Goal: Task Accomplishment & Management: Manage account settings

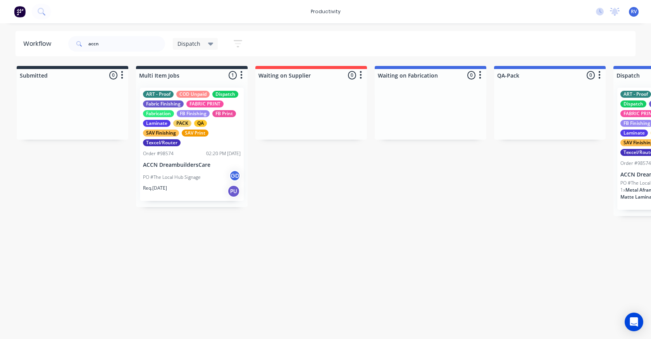
click at [114, 44] on input "accn" at bounding box center [126, 44] width 77 height 16
type input "a"
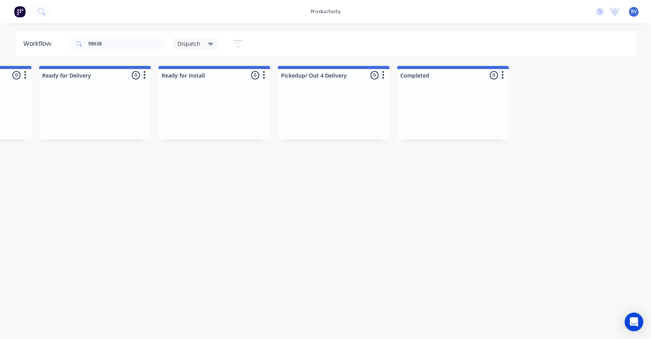
scroll to position [0, 438]
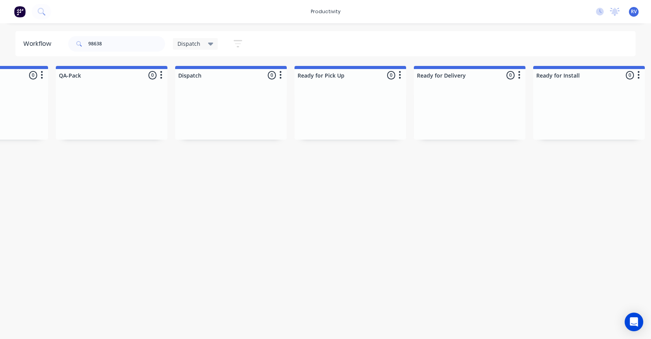
type input "98638"
click at [187, 44] on span "Dispatch" at bounding box center [188, 44] width 23 height 8
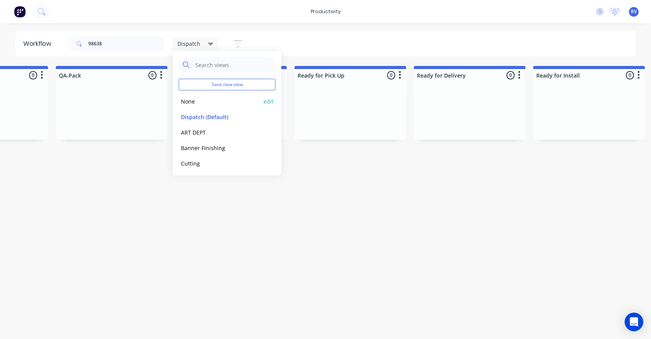
click at [188, 100] on button "None" at bounding box center [220, 101] width 83 height 9
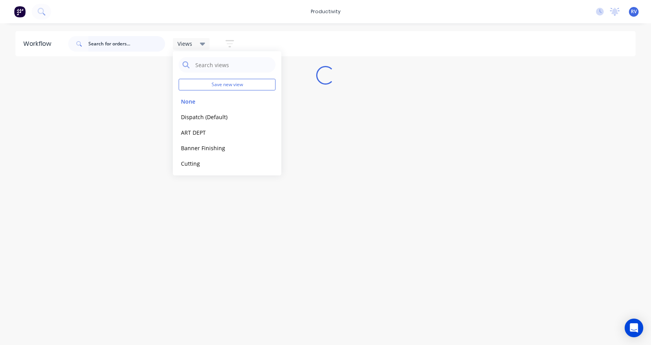
click at [117, 49] on input "text" at bounding box center [126, 44] width 77 height 16
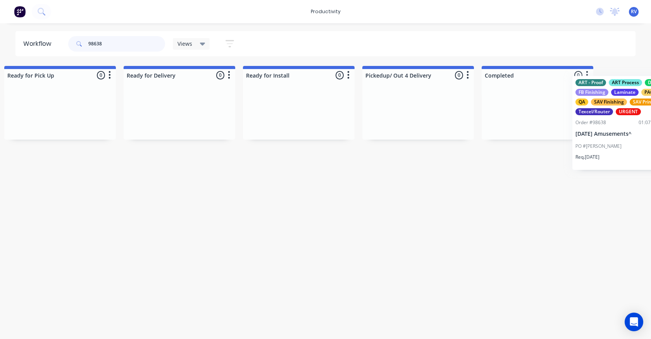
scroll to position [0, 2327]
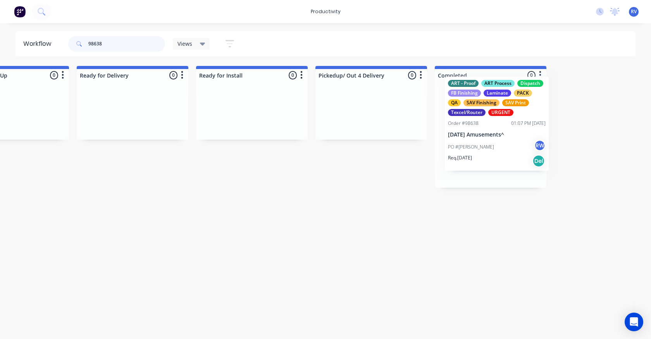
drag, startPoint x: 182, startPoint y: 138, endPoint x: 469, endPoint y: 127, distance: 287.7
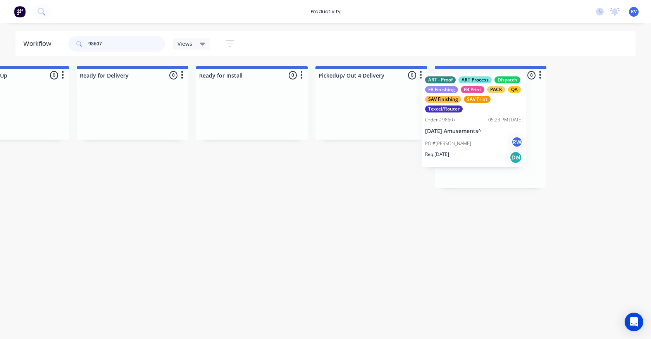
drag, startPoint x: 357, startPoint y: 115, endPoint x: 481, endPoint y: 116, distance: 124.0
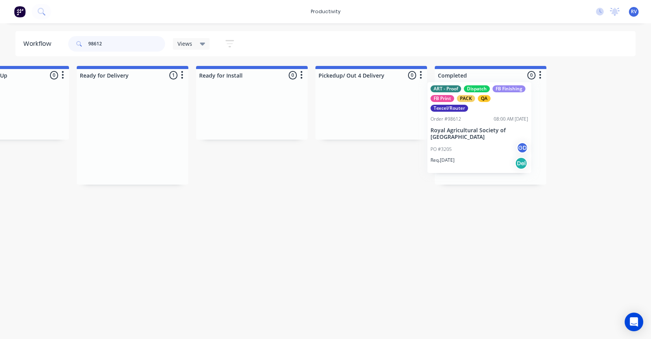
drag, startPoint x: 186, startPoint y: 138, endPoint x: 468, endPoint y: 135, distance: 281.7
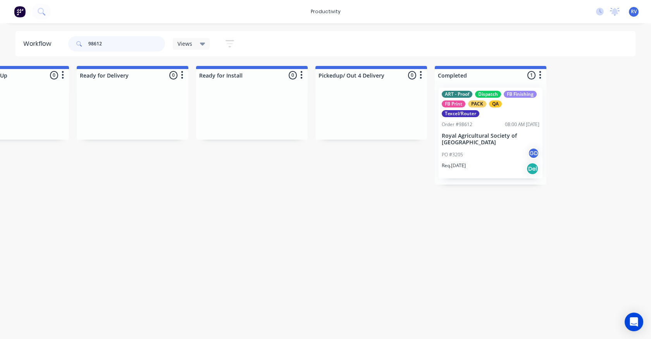
type input "98612"
click at [183, 42] on span "Views" at bounding box center [184, 44] width 15 height 8
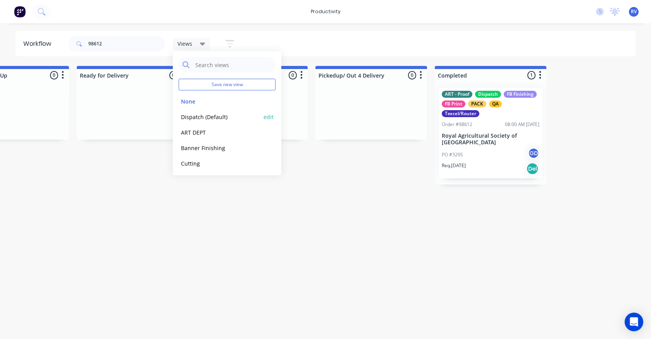
click at [191, 114] on button "Dispatch (Default)" at bounding box center [220, 116] width 83 height 9
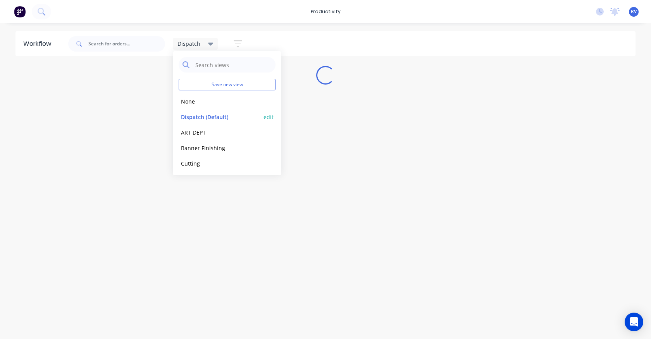
scroll to position [0, 0]
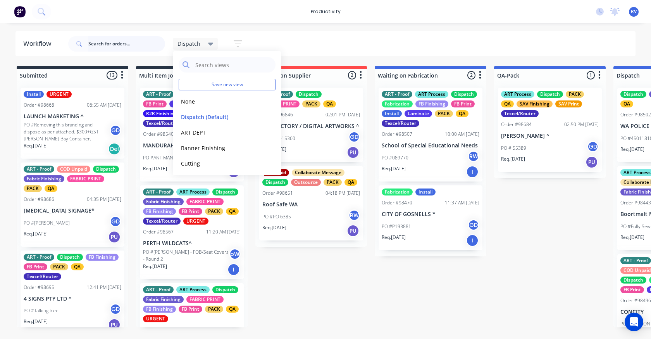
drag, startPoint x: 116, startPoint y: 41, endPoint x: 120, endPoint y: 41, distance: 4.3
click at [116, 40] on input "text" at bounding box center [126, 44] width 77 height 16
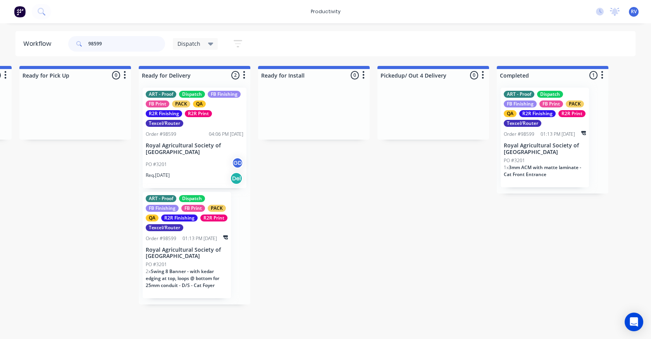
scroll to position [0, 708]
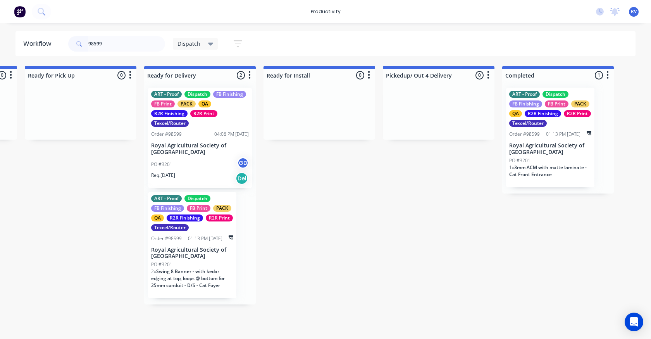
click at [181, 153] on p "Royal Agricultural Society of [GEOGRAPHIC_DATA]" at bounding box center [200, 148] width 98 height 13
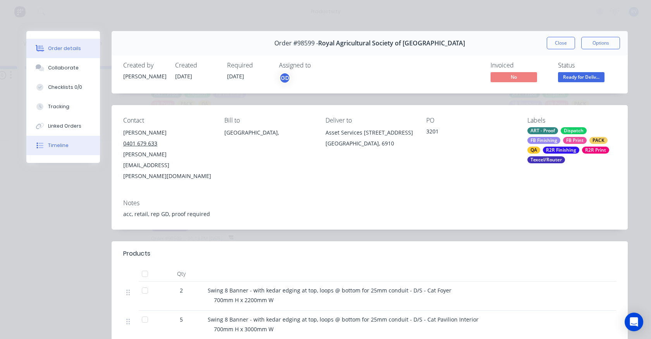
click at [40, 146] on icon at bounding box center [39, 145] width 7 height 7
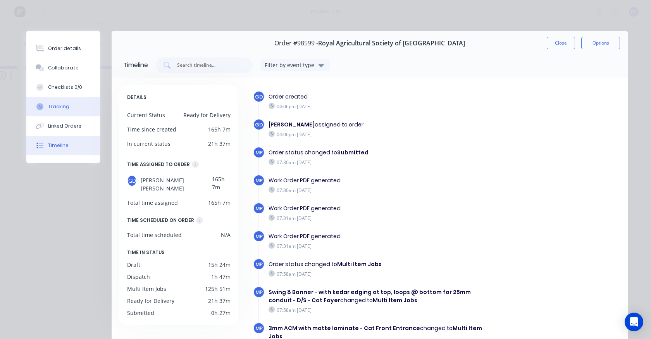
click at [67, 107] on button "Tracking" at bounding box center [63, 106] width 74 height 19
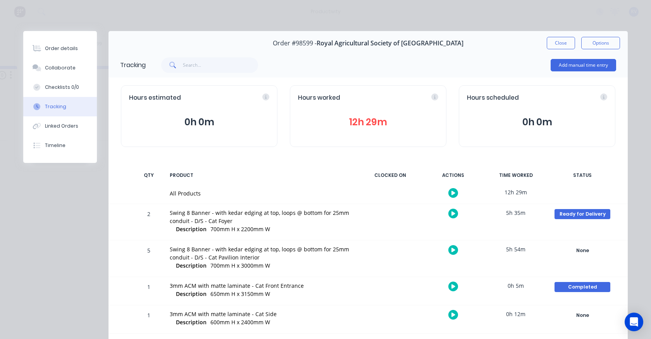
scroll to position [27, 0]
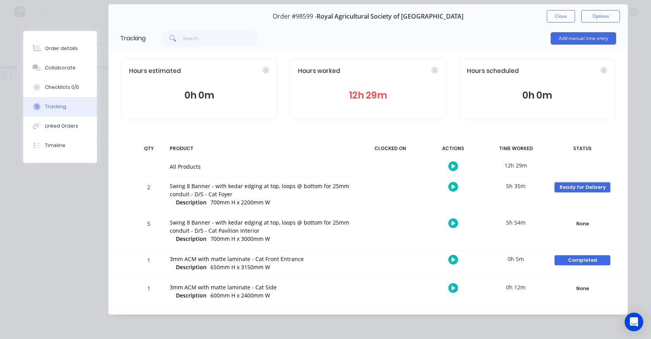
click at [556, 187] on div "Ready for Delivery" at bounding box center [583, 187] width 56 height 10
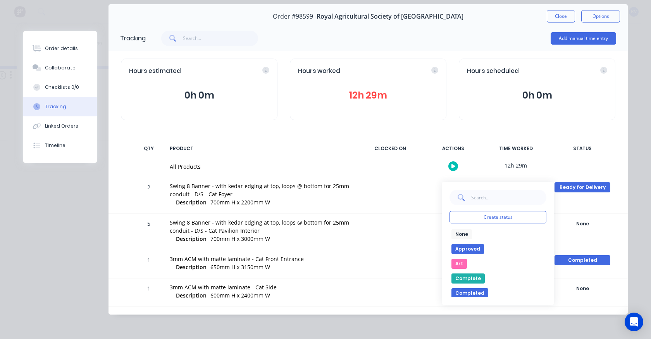
drag, startPoint x: 457, startPoint y: 231, endPoint x: 496, endPoint y: 233, distance: 39.2
click at [458, 231] on button "None" at bounding box center [461, 234] width 21 height 10
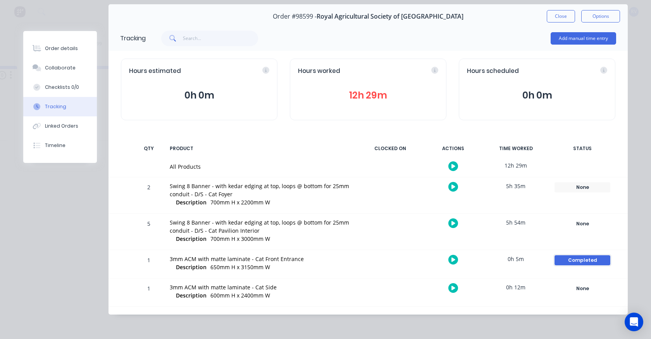
drag, startPoint x: 568, startPoint y: 260, endPoint x: 555, endPoint y: 259, distance: 13.2
click at [567, 260] on div "Completed" at bounding box center [583, 260] width 56 height 10
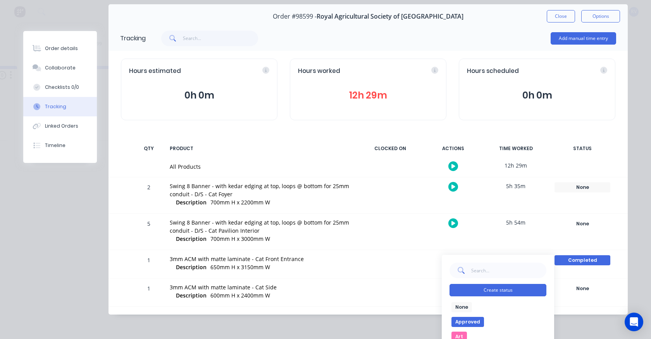
drag, startPoint x: 458, startPoint y: 305, endPoint x: 466, endPoint y: 290, distance: 16.5
click at [459, 305] on button "None" at bounding box center [461, 307] width 21 height 10
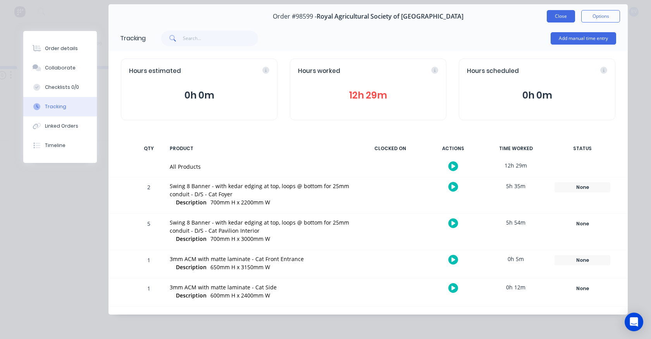
click at [550, 17] on button "Close" at bounding box center [561, 16] width 28 height 12
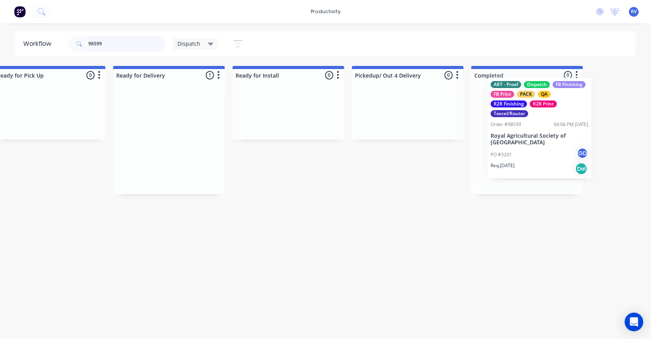
drag, startPoint x: 200, startPoint y: 124, endPoint x: 544, endPoint y: 113, distance: 344.3
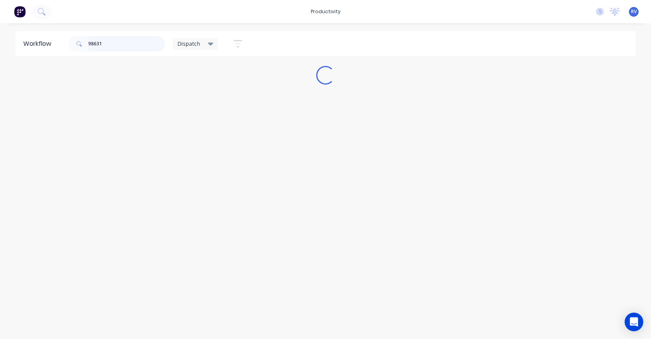
scroll to position [0, 0]
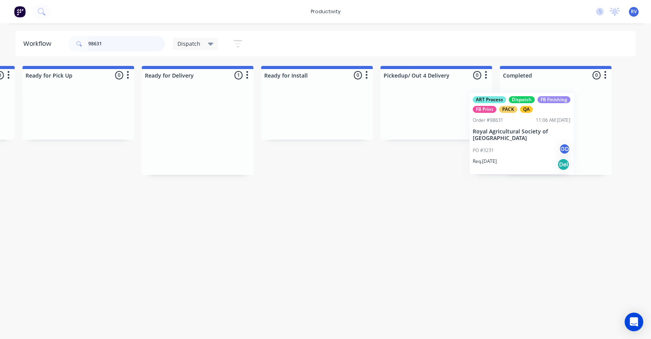
drag, startPoint x: 215, startPoint y: 117, endPoint x: 534, endPoint y: 113, distance: 319.0
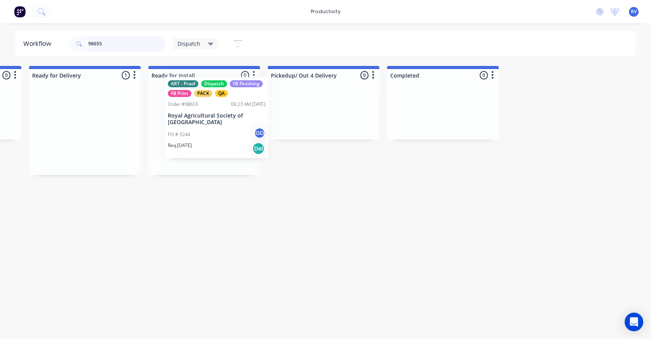
scroll to position [0, 823]
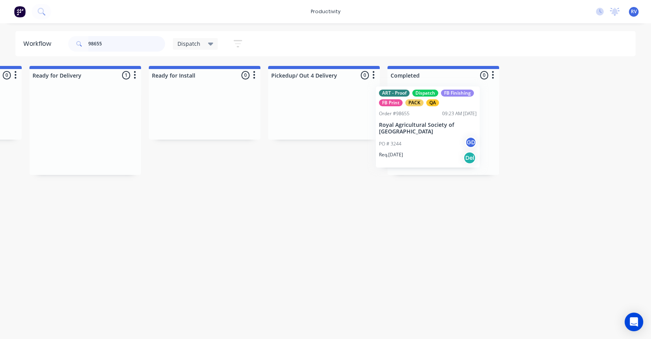
drag, startPoint x: 54, startPoint y: 137, endPoint x: 396, endPoint y: 136, distance: 342.2
click at [401, 135] on div "Submitted 0 Sort By Created date Required date Order number Customer name Most …" at bounding box center [660, 120] width 2978 height 109
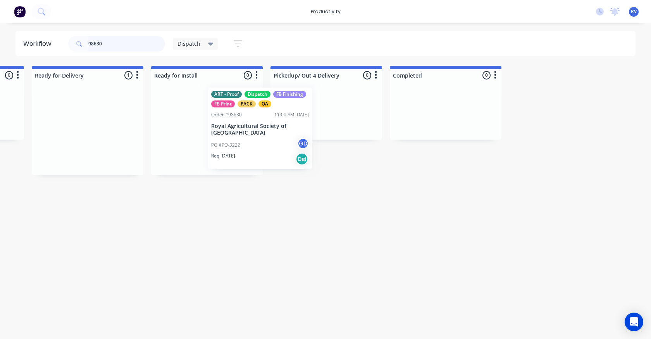
scroll to position [0, 818]
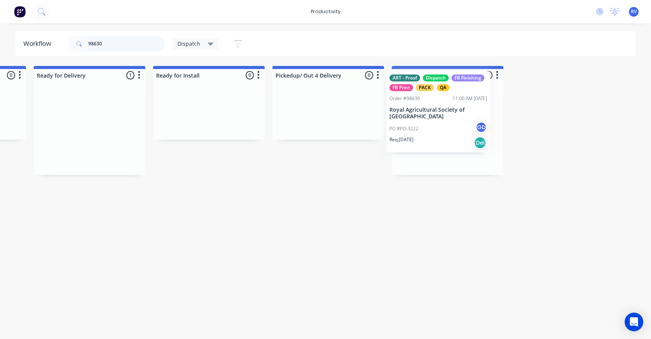
drag, startPoint x: 196, startPoint y: 115, endPoint x: 415, endPoint y: 98, distance: 218.8
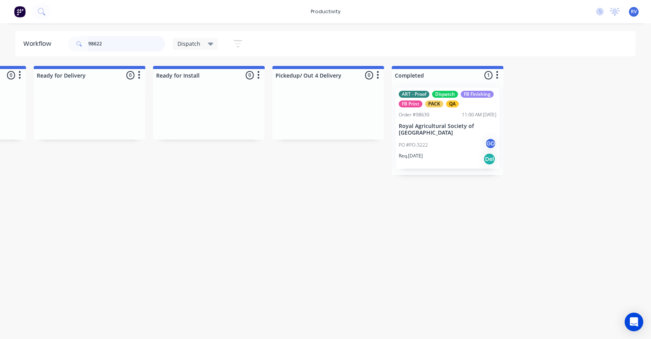
scroll to position [0, 0]
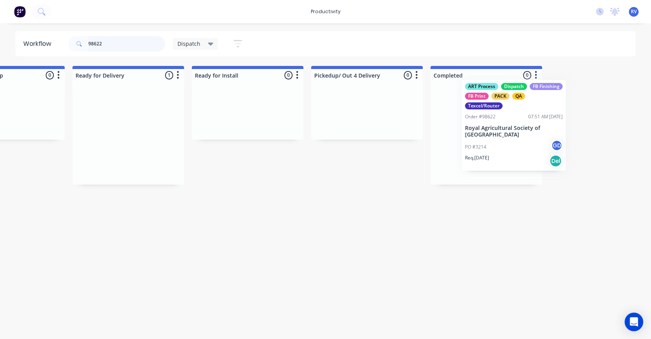
drag, startPoint x: 275, startPoint y: 139, endPoint x: 482, endPoint y: 127, distance: 207.7
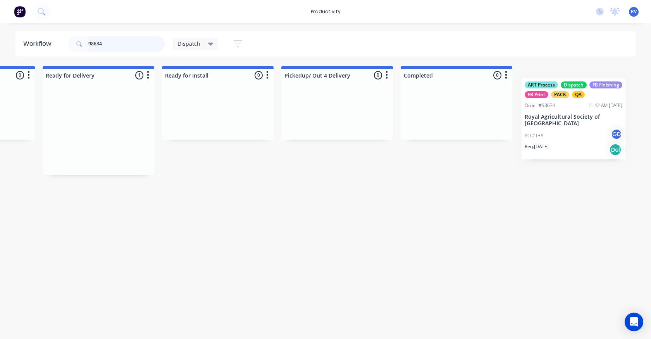
scroll to position [0, 818]
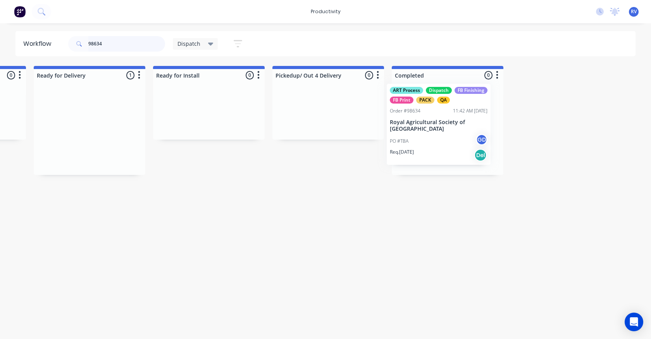
drag, startPoint x: 169, startPoint y: 132, endPoint x: 435, endPoint y: 127, distance: 266.3
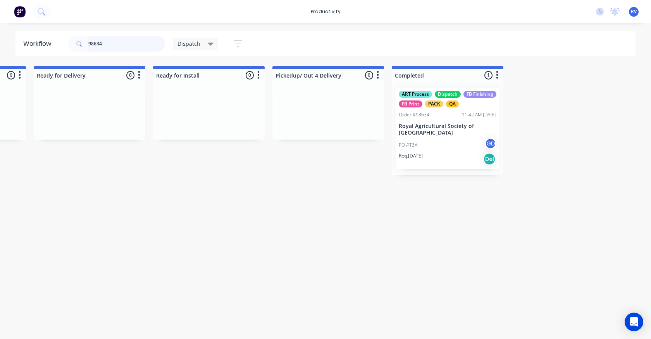
type input "98634"
click at [188, 46] on span "Dispatch" at bounding box center [188, 44] width 23 height 8
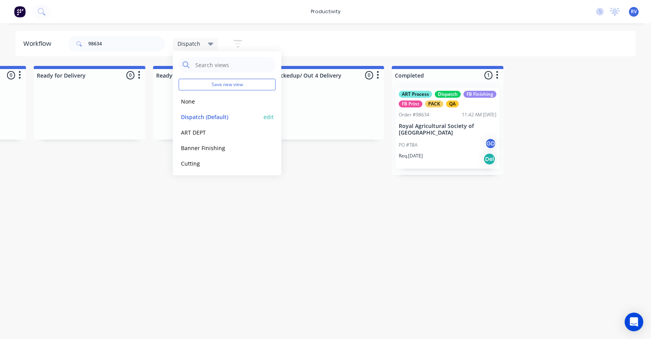
click at [205, 118] on button "Dispatch (Default)" at bounding box center [220, 116] width 83 height 9
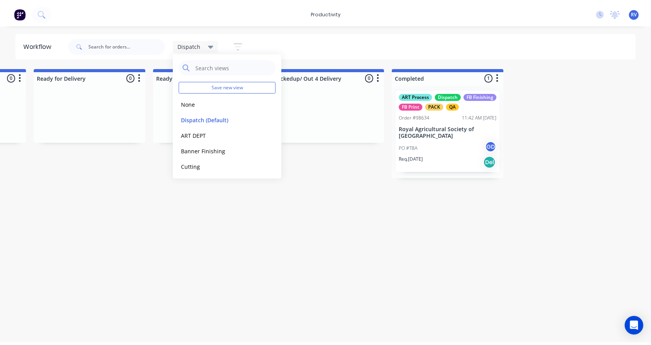
scroll to position [0, 0]
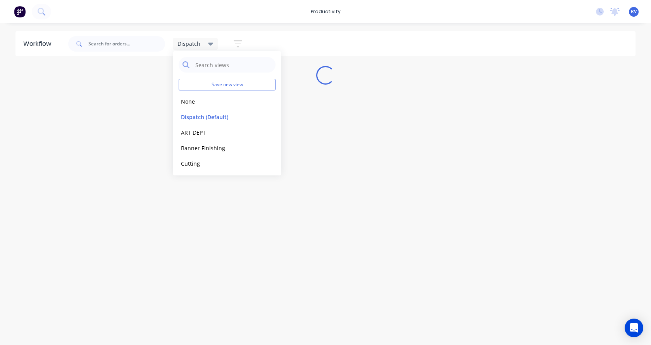
click at [182, 250] on div "Workflow Dispatch Save new view None edit Dispatch (Default) edit ART DEPT edit…" at bounding box center [325, 180] width 651 height 298
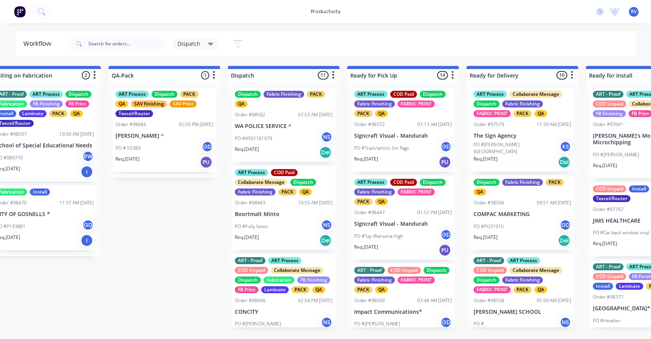
scroll to position [0, 482]
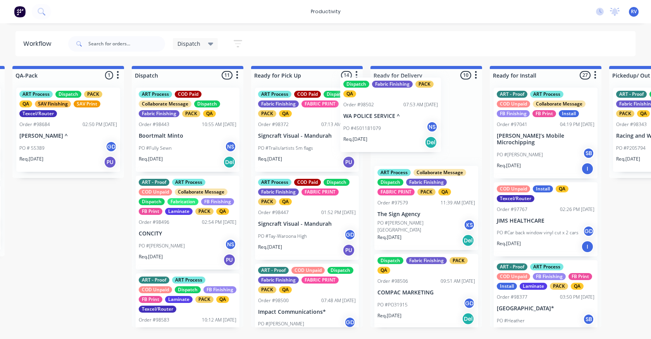
drag, startPoint x: 162, startPoint y: 140, endPoint x: 375, endPoint y: 127, distance: 213.1
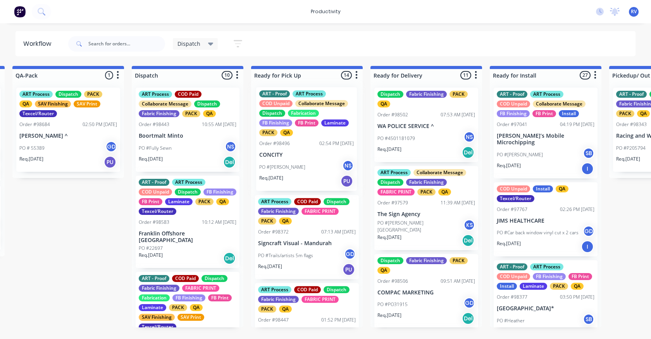
drag, startPoint x: 176, startPoint y: 245, endPoint x: 299, endPoint y: 150, distance: 155.0
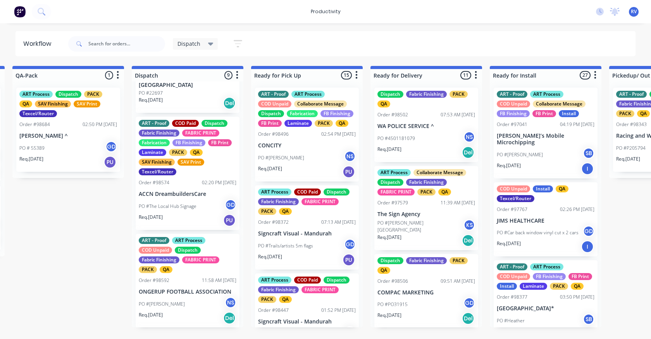
scroll to position [194, 0]
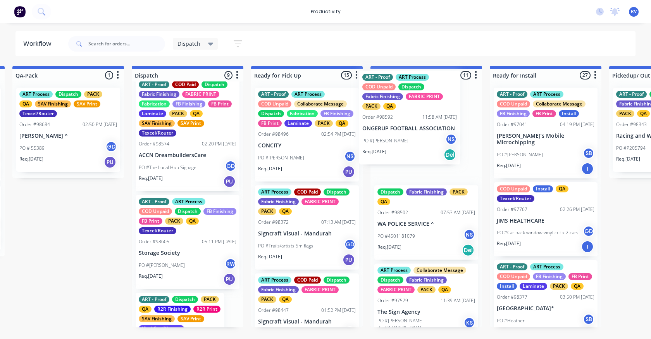
drag, startPoint x: 167, startPoint y: 248, endPoint x: 392, endPoint y: 129, distance: 255.0
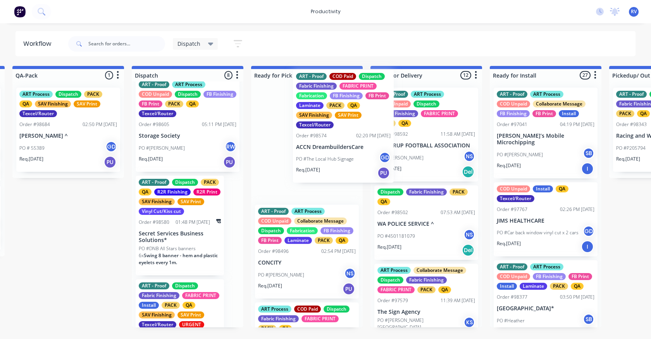
scroll to position [193, 0]
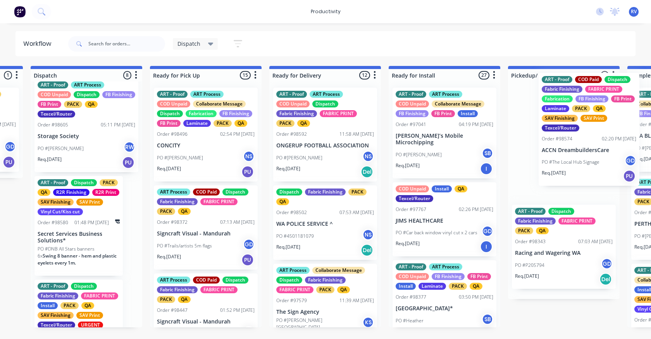
drag, startPoint x: 303, startPoint y: 127, endPoint x: 551, endPoint y: 123, distance: 248.8
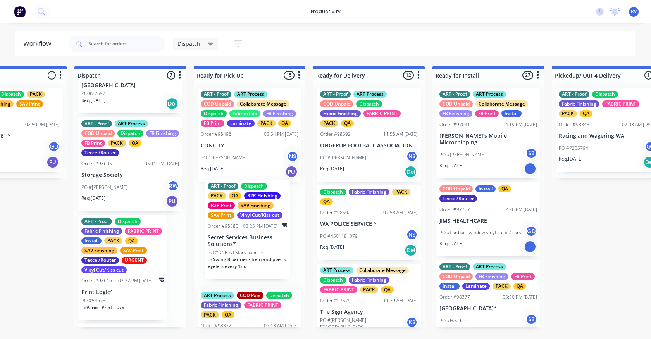
scroll to position [0, 539]
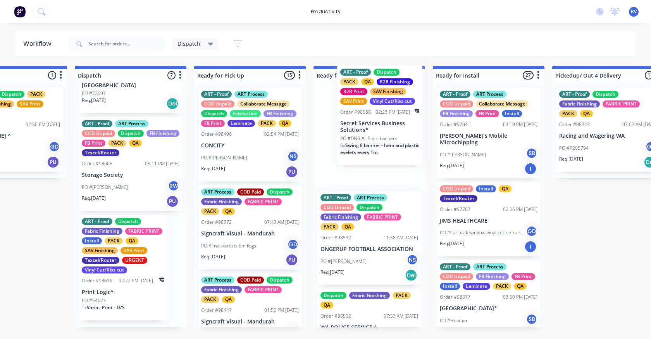
drag, startPoint x: 106, startPoint y: 284, endPoint x: 367, endPoint y: 140, distance: 298.9
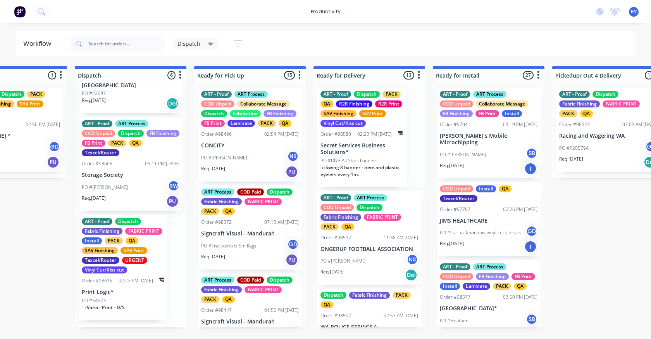
click at [378, 162] on div "PO #DNB All Stars banners" at bounding box center [361, 160] width 82 height 7
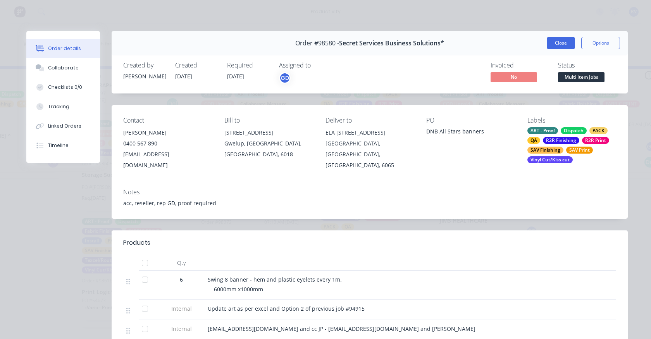
click at [563, 45] on button "Close" at bounding box center [561, 43] width 28 height 12
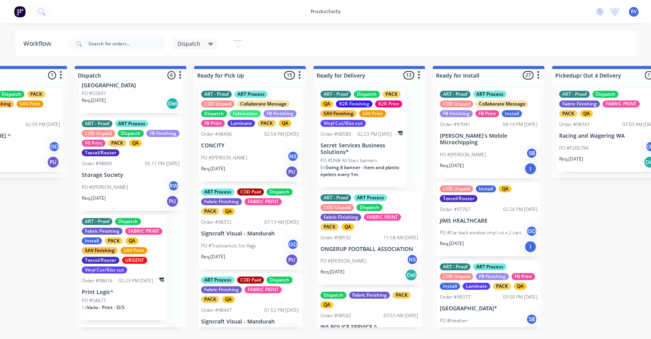
click at [337, 132] on div "Order #98580" at bounding box center [335, 134] width 31 height 7
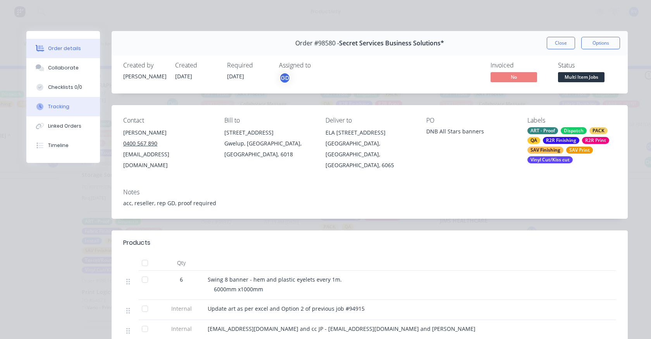
click at [57, 114] on button "Tracking" at bounding box center [63, 106] width 74 height 19
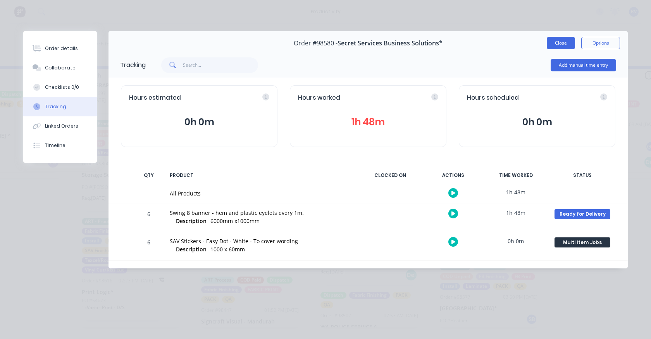
click at [566, 45] on button "Close" at bounding box center [561, 43] width 28 height 12
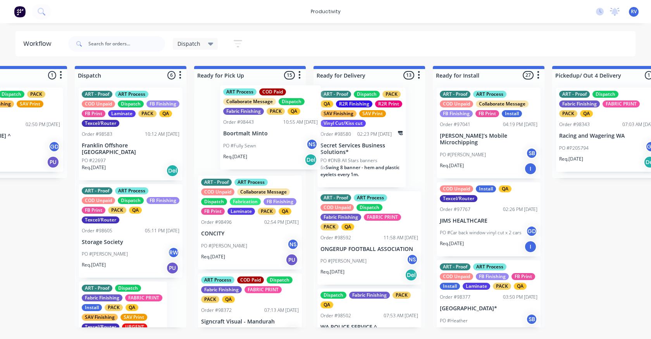
scroll to position [0, 538]
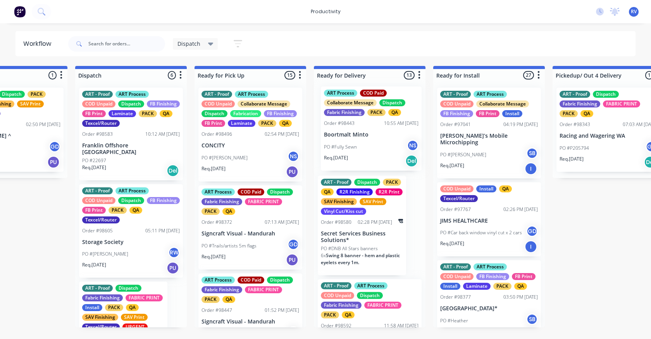
drag, startPoint x: 131, startPoint y: 145, endPoint x: 377, endPoint y: 140, distance: 246.5
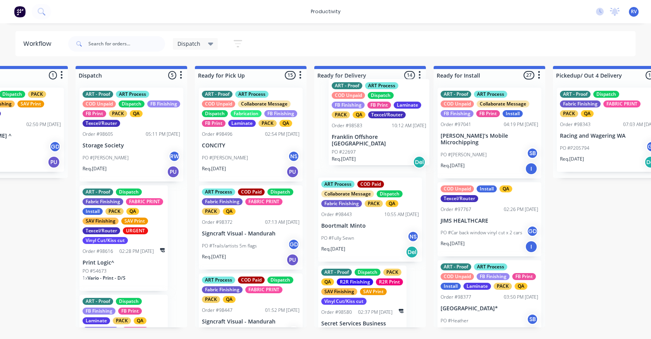
drag, startPoint x: 100, startPoint y: 145, endPoint x: 363, endPoint y: 134, distance: 263.8
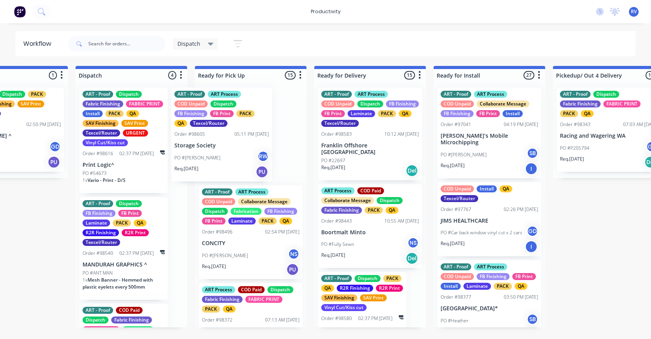
scroll to position [0, 537]
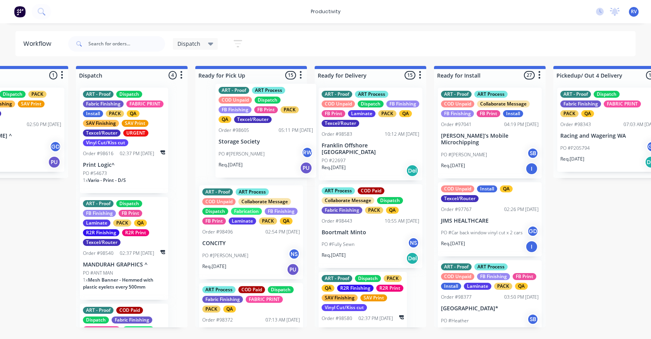
drag, startPoint x: 115, startPoint y: 143, endPoint x: 244, endPoint y: 126, distance: 129.3
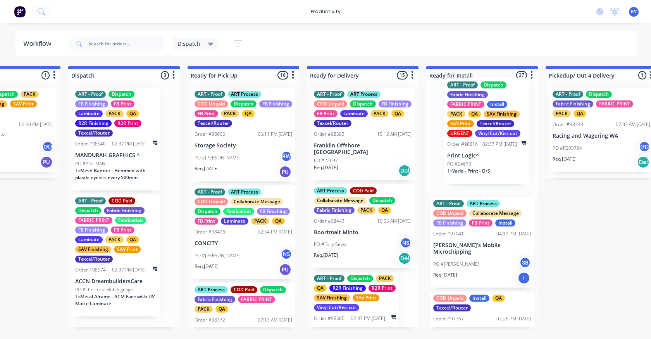
scroll to position [0, 547]
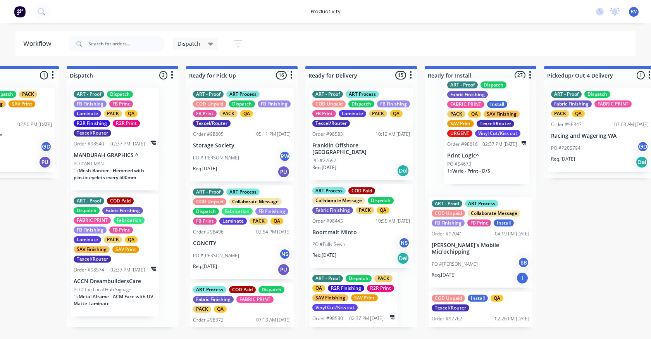
drag, startPoint x: 104, startPoint y: 161, endPoint x: 446, endPoint y: 147, distance: 341.7
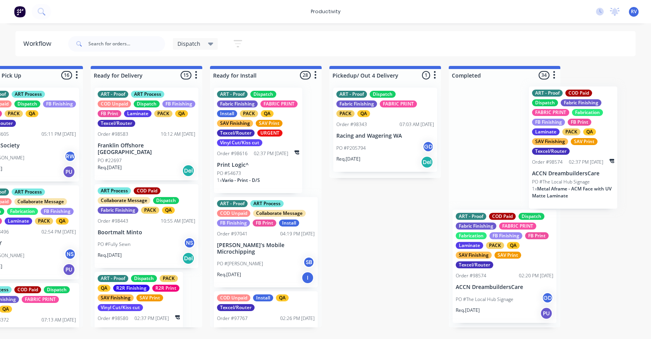
drag, startPoint x: 109, startPoint y: 264, endPoint x: 484, endPoint y: 133, distance: 398.3
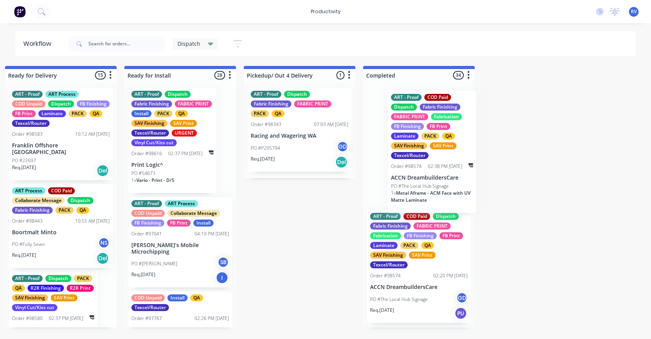
scroll to position [0, 848]
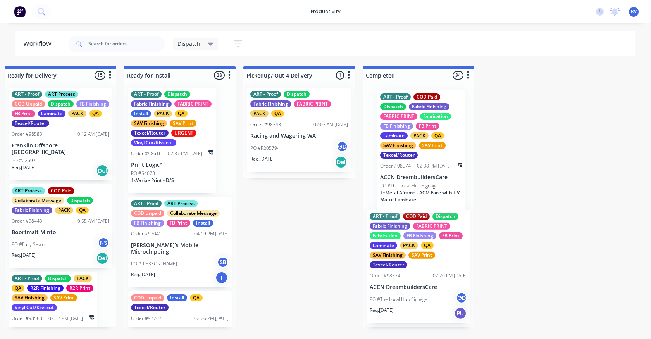
drag, startPoint x: 150, startPoint y: 247, endPoint x: 425, endPoint y: 148, distance: 293.0
click at [425, 150] on div "Submitted 13 Sort By Created date Required date Order number Customer name Most…" at bounding box center [636, 196] width 2978 height 261
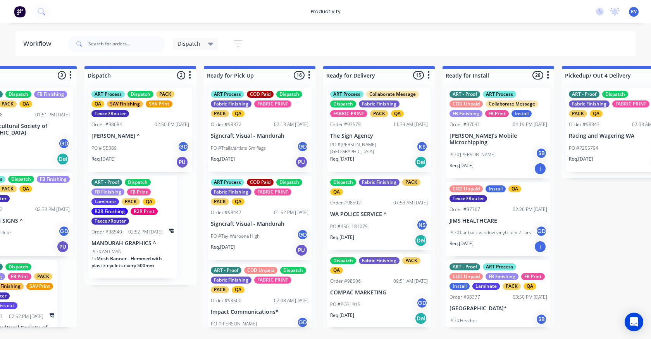
scroll to position [0, 531]
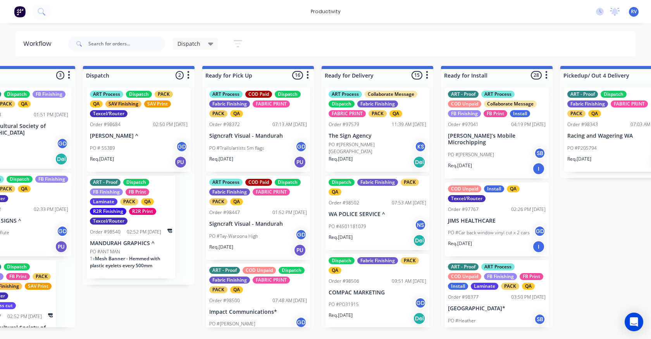
drag, startPoint x: 189, startPoint y: 44, endPoint x: 186, endPoint y: 48, distance: 5.2
click at [188, 44] on span "Dispatch" at bounding box center [188, 44] width 23 height 8
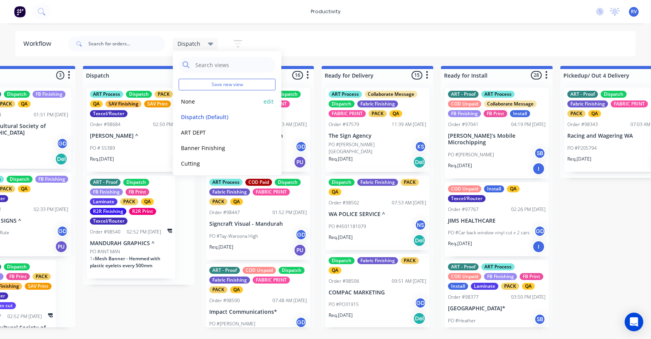
click at [189, 99] on button "None" at bounding box center [220, 101] width 83 height 9
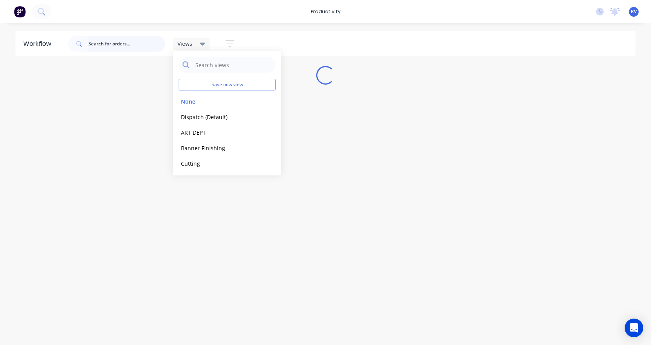
drag, startPoint x: 115, startPoint y: 43, endPoint x: 114, endPoint y: 31, distance: 12.1
click at [115, 42] on input "text" at bounding box center [126, 44] width 77 height 16
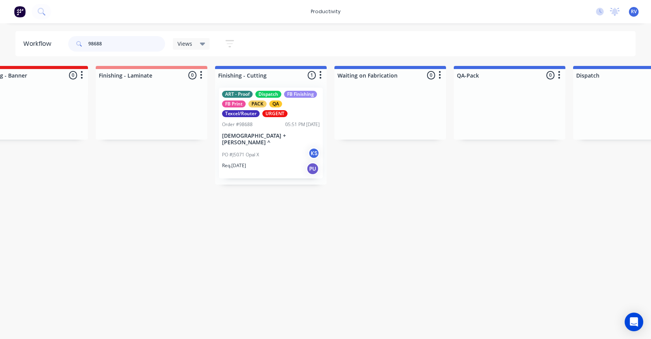
scroll to position [0, 1593]
type input "98688"
click at [239, 151] on div "PO #J5071 Opal X KS" at bounding box center [269, 154] width 98 height 15
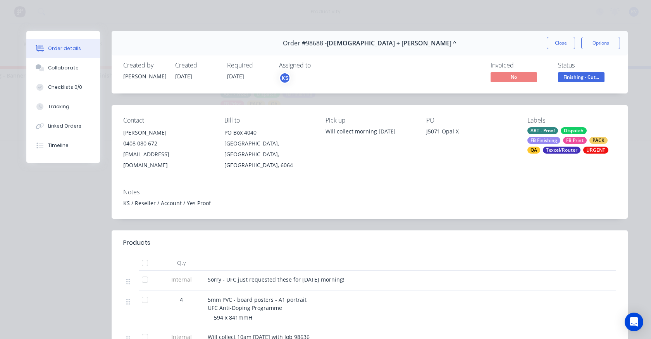
drag, startPoint x: 556, startPoint y: 46, endPoint x: 370, endPoint y: 43, distance: 186.4
click at [555, 43] on button "Close" at bounding box center [561, 43] width 28 height 12
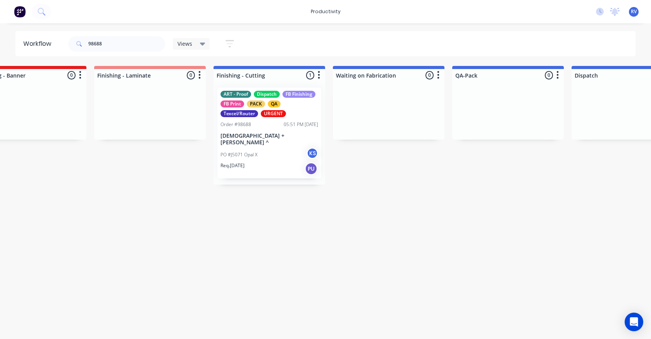
drag, startPoint x: 176, startPoint y: 43, endPoint x: 190, endPoint y: 50, distance: 15.6
click at [177, 43] on div "Views" at bounding box center [191, 44] width 37 height 12
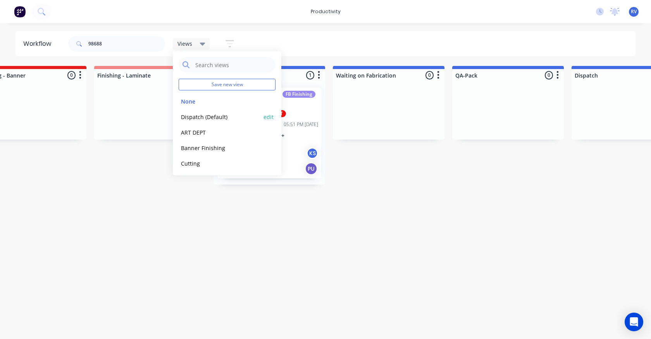
click at [188, 114] on button "Dispatch (Default)" at bounding box center [220, 116] width 83 height 9
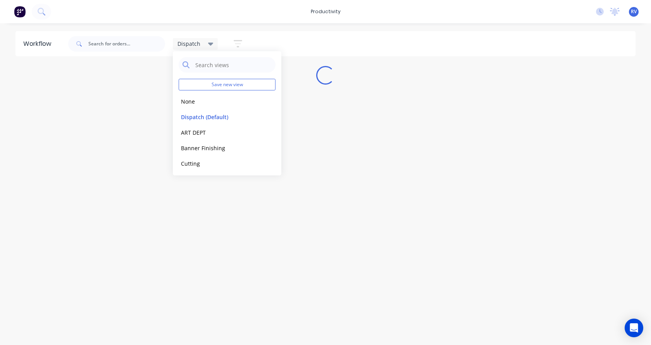
drag, startPoint x: 81, startPoint y: 68, endPoint x: 89, endPoint y: 74, distance: 9.5
click at [86, 72] on div "Workflow Dispatch Save new view None edit Dispatch (Default) edit ART DEPT edit…" at bounding box center [325, 180] width 651 height 298
drag, startPoint x: 101, startPoint y: 33, endPoint x: 105, endPoint y: 42, distance: 10.1
click at [105, 40] on div at bounding box center [116, 43] width 97 height 23
click at [107, 48] on input "text" at bounding box center [126, 44] width 77 height 16
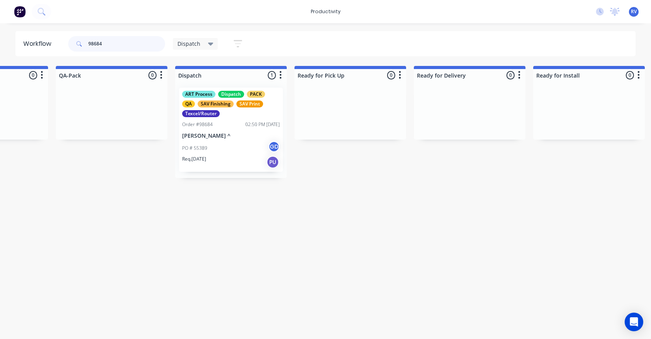
scroll to position [0, 446]
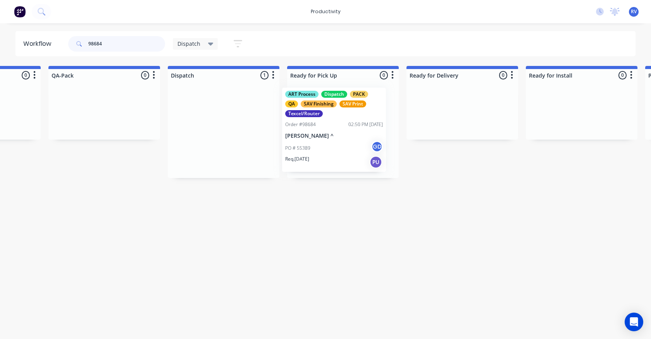
drag, startPoint x: 198, startPoint y: 112, endPoint x: 261, endPoint y: 114, distance: 62.4
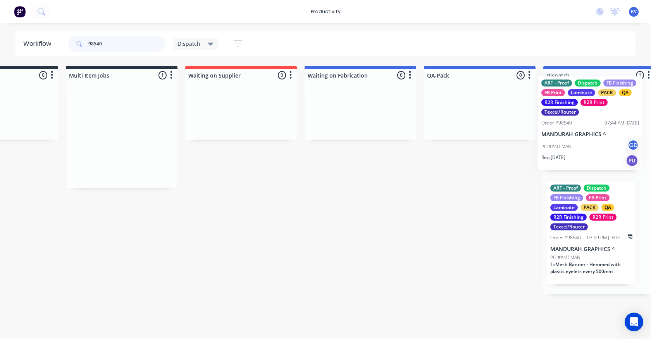
scroll to position [0, 91]
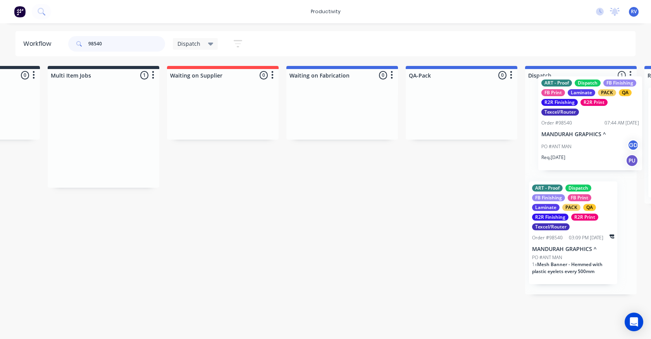
drag, startPoint x: 143, startPoint y: 168, endPoint x: 616, endPoint y: 156, distance: 472.5
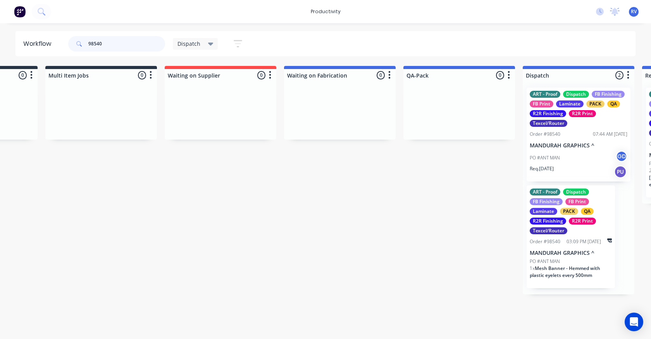
type input "98540"
click at [568, 157] on div "PO #ANT MAN GD" at bounding box center [579, 157] width 98 height 15
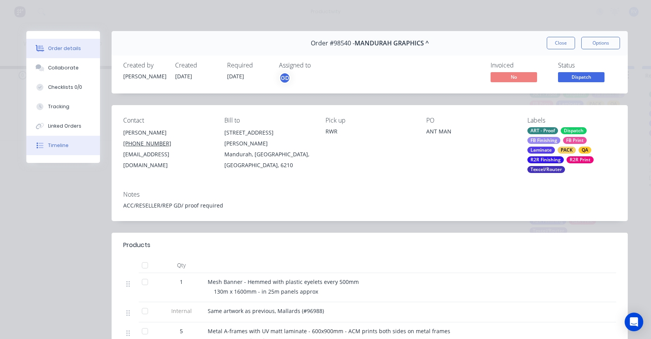
click at [56, 151] on button "Timeline" at bounding box center [63, 145] width 74 height 19
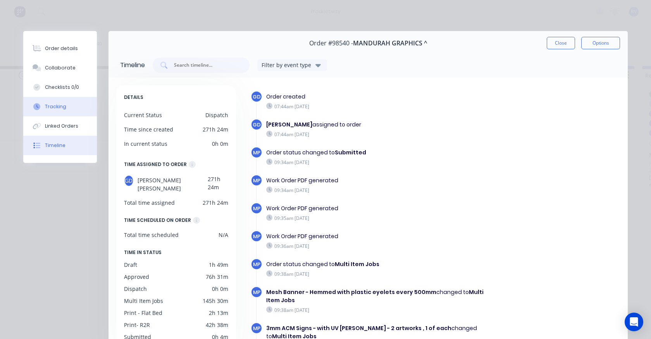
click at [54, 99] on button "Tracking" at bounding box center [60, 106] width 74 height 19
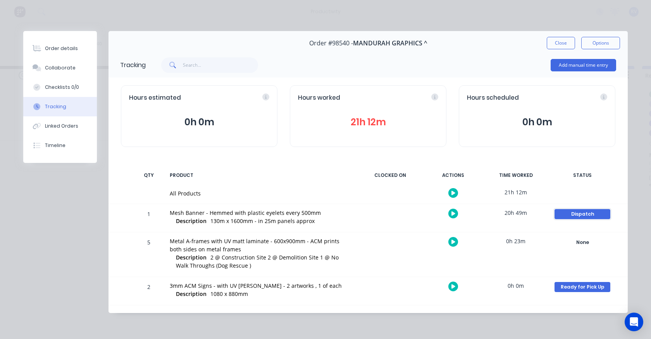
drag, startPoint x: 568, startPoint y: 214, endPoint x: 555, endPoint y: 210, distance: 14.0
click at [567, 214] on div "Dispatch" at bounding box center [583, 214] width 56 height 10
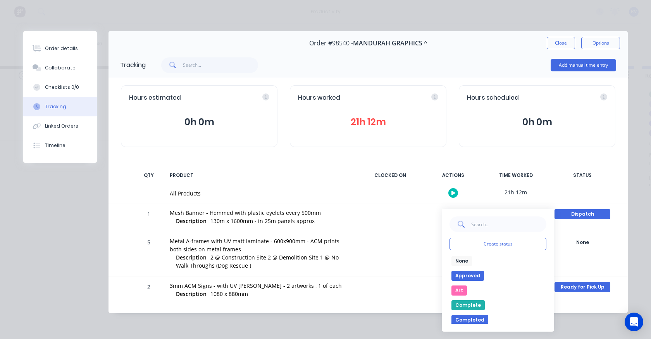
drag, startPoint x: 457, startPoint y: 257, endPoint x: 467, endPoint y: 258, distance: 9.7
click at [458, 257] on button "None" at bounding box center [461, 261] width 21 height 10
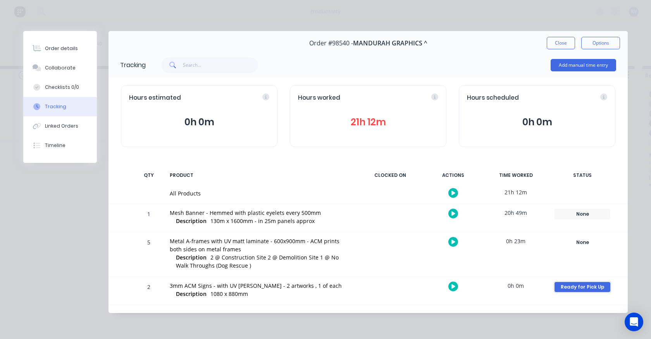
drag, startPoint x: 561, startPoint y: 286, endPoint x: 555, endPoint y: 283, distance: 6.9
click at [560, 285] on div "Ready for Pick Up" at bounding box center [583, 287] width 56 height 10
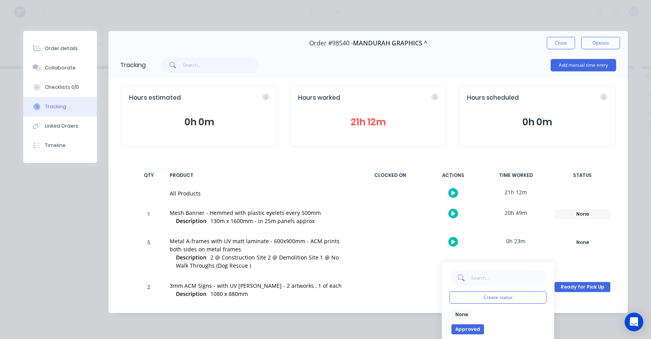
click at [457, 312] on button "None" at bounding box center [461, 314] width 21 height 10
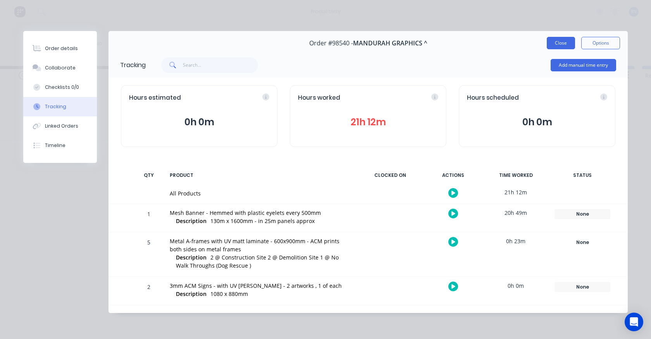
click at [559, 43] on button "Close" at bounding box center [561, 43] width 28 height 12
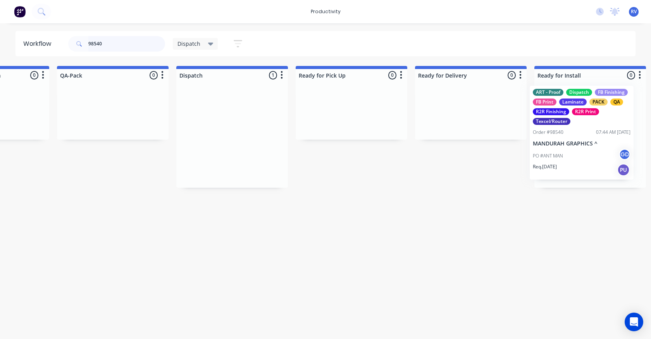
scroll to position [0, 490]
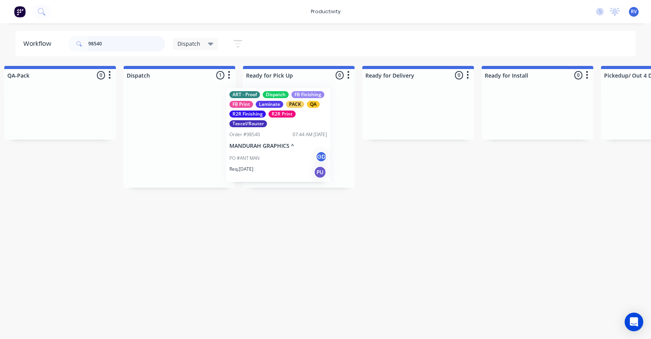
drag, startPoint x: 564, startPoint y: 140, endPoint x: 253, endPoint y: 137, distance: 311.6
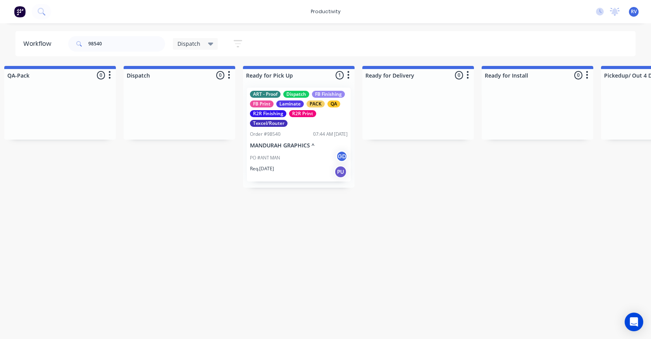
click at [190, 45] on span "Dispatch" at bounding box center [188, 44] width 23 height 8
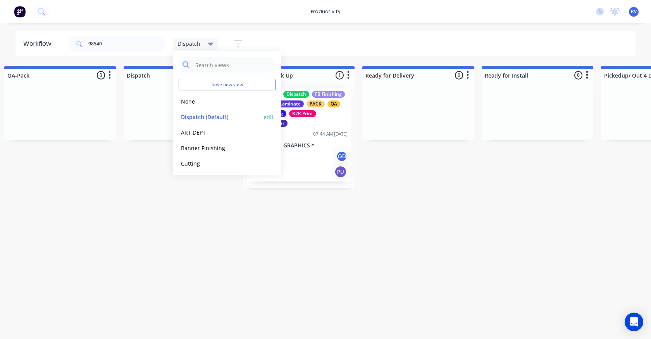
click at [198, 115] on button "Dispatch (Default)" at bounding box center [220, 116] width 83 height 9
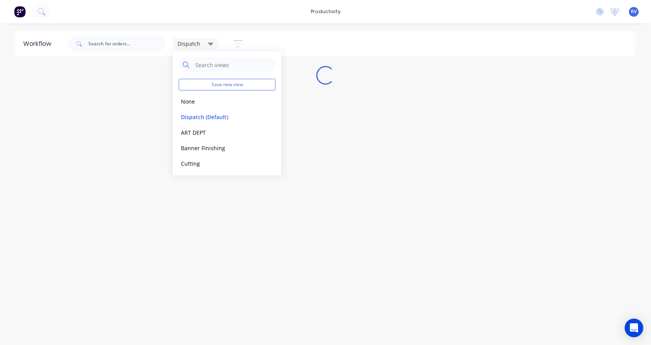
click at [195, 215] on div "Workflow Dispatch Save new view None edit Dispatch (Default) edit ART DEPT edit…" at bounding box center [325, 180] width 651 height 298
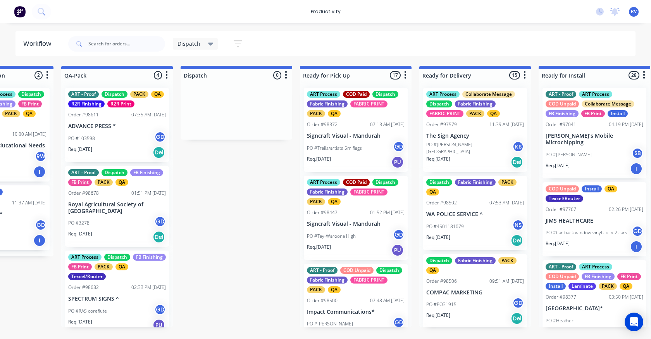
scroll to position [0, 435]
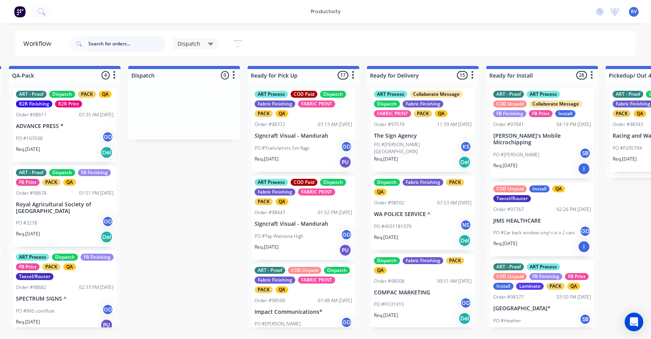
drag, startPoint x: 114, startPoint y: 45, endPoint x: 133, endPoint y: 63, distance: 26.9
click at [119, 49] on input "text" at bounding box center [126, 44] width 77 height 16
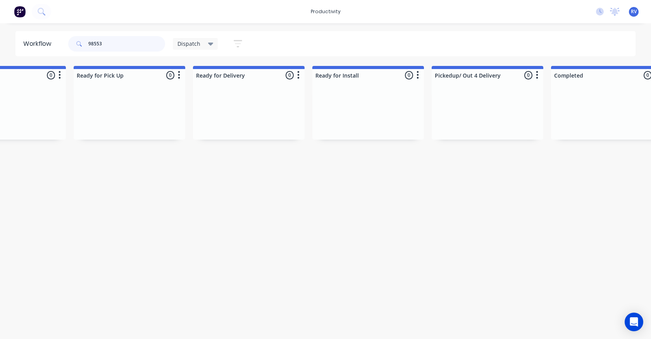
scroll to position [0, 755]
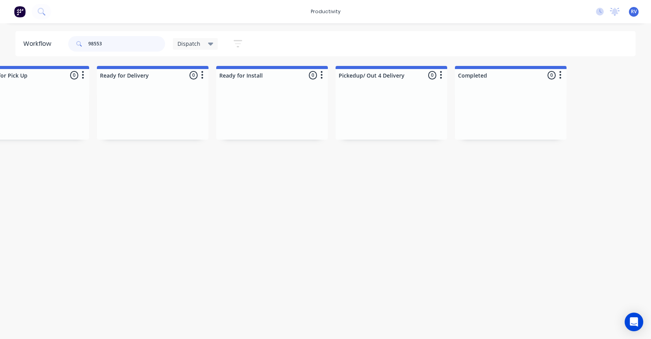
type input "98553"
click at [192, 44] on span "Dispatch" at bounding box center [188, 44] width 23 height 8
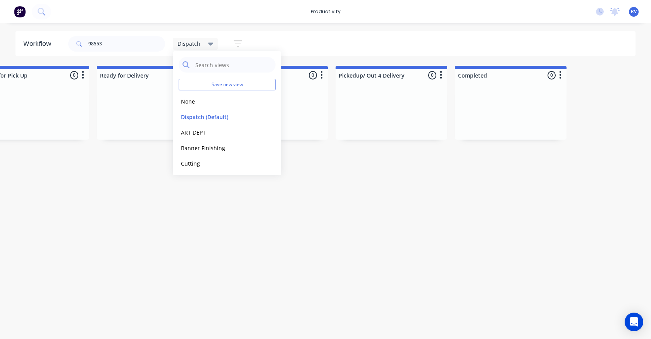
drag, startPoint x: 187, startPoint y: 103, endPoint x: 176, endPoint y: 89, distance: 18.2
click at [187, 102] on button "None" at bounding box center [220, 101] width 83 height 9
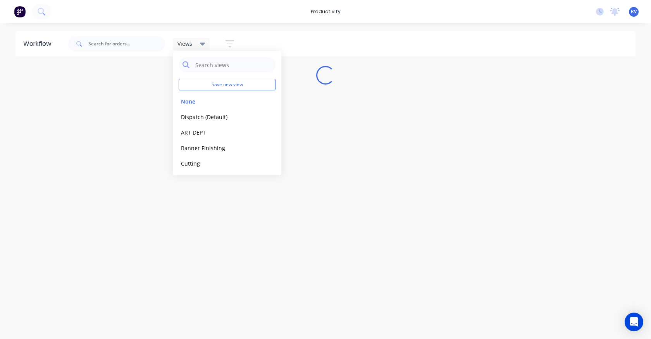
scroll to position [0, 0]
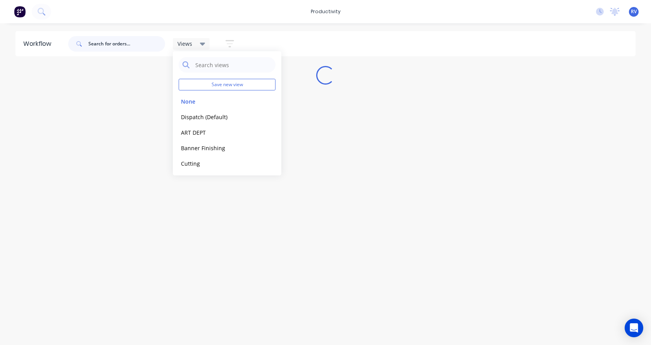
click at [121, 41] on input "text" at bounding box center [126, 44] width 77 height 16
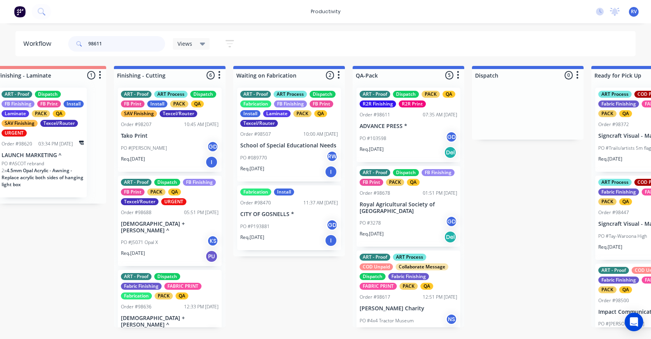
scroll to position [0, 1722]
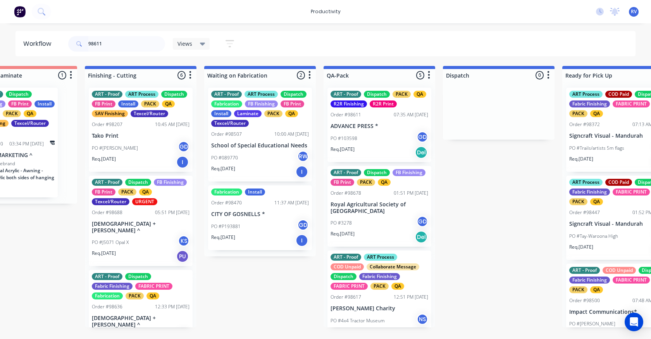
click at [370, 148] on div "Req. 22/09/25 Del" at bounding box center [380, 152] width 98 height 13
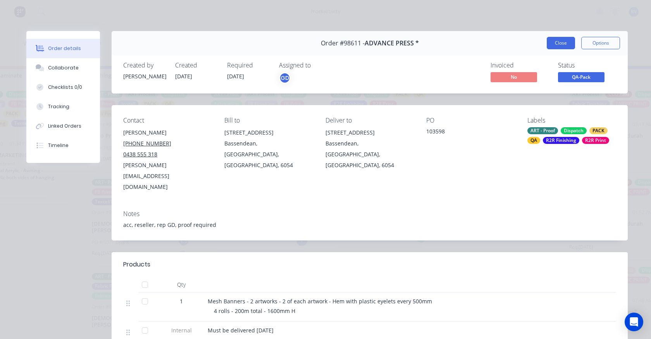
click at [557, 45] on button "Close" at bounding box center [561, 43] width 28 height 12
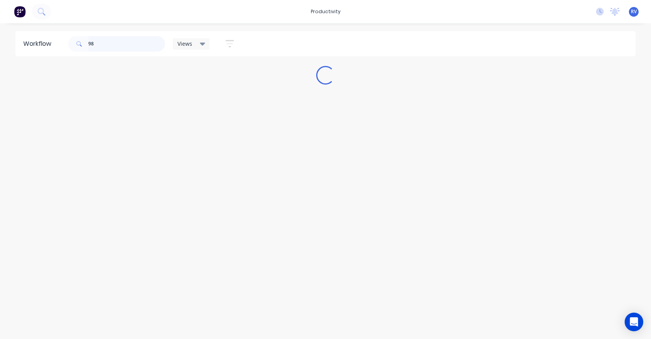
scroll to position [0, 0]
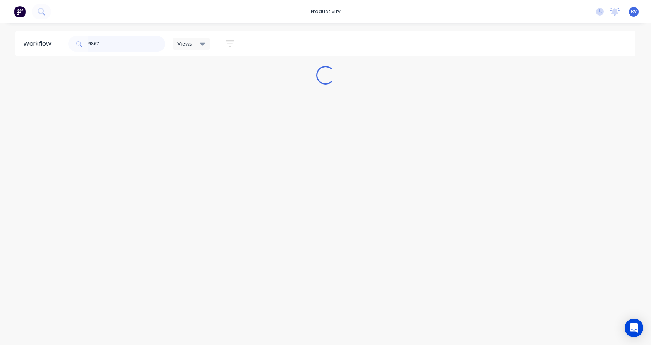
type input "98678"
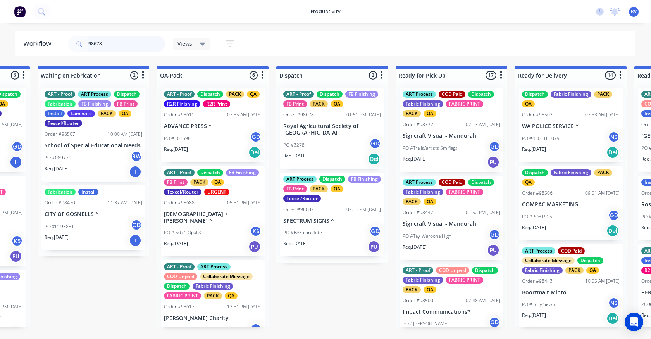
scroll to position [0, 1907]
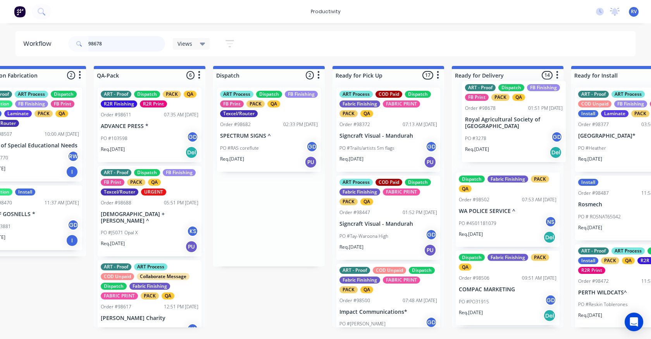
drag, startPoint x: 430, startPoint y: 113, endPoint x: 491, endPoint y: 98, distance: 62.4
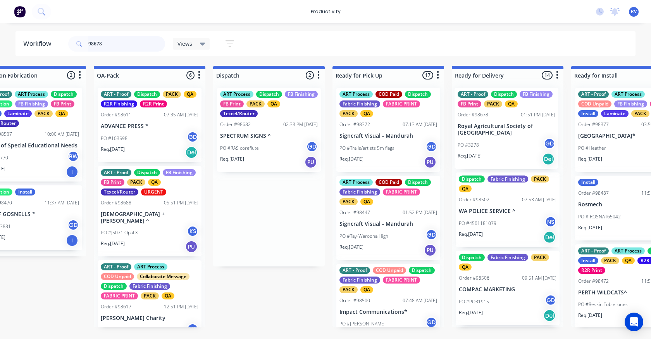
scroll to position [0, 1953]
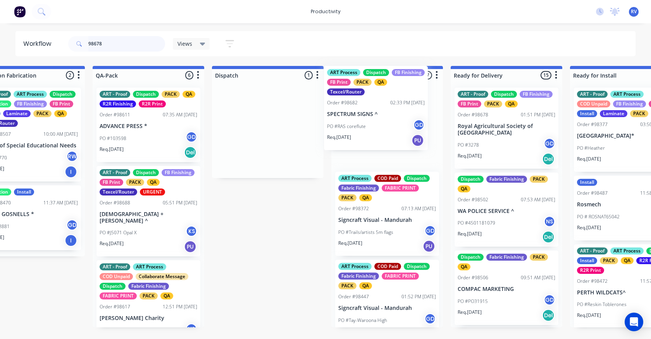
drag, startPoint x: 342, startPoint y: 125, endPoint x: 358, endPoint y: 121, distance: 16.4
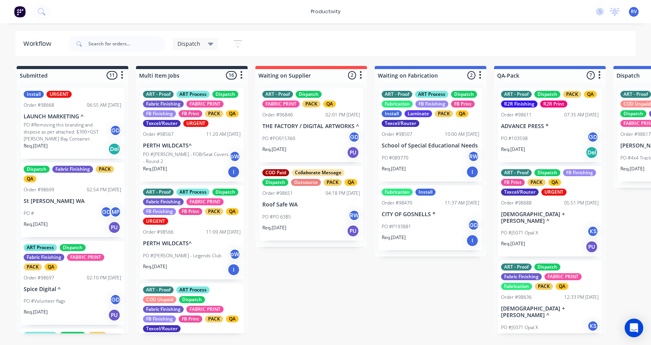
drag, startPoint x: 69, startPoint y: 272, endPoint x: 70, endPoint y: 266, distance: 5.5
click at [70, 268] on div "Install URGENT Order #98668 06:55 AM [DATE] LAUNCH MARKETING ^ PO #Removing thi…" at bounding box center [73, 207] width 112 height 252
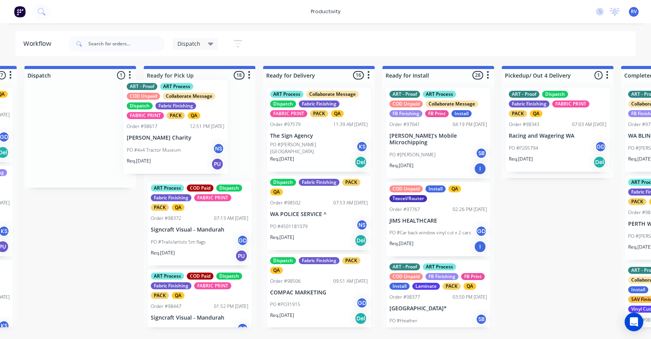
scroll to position [0, 589]
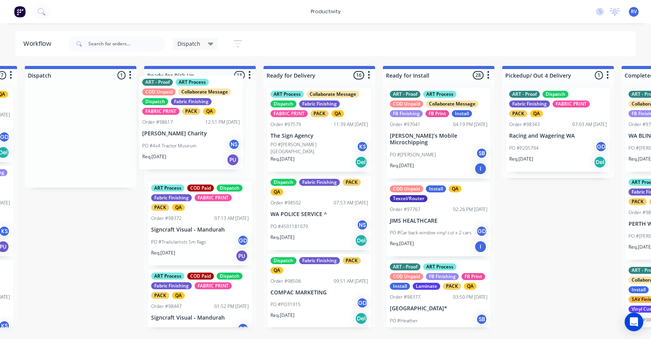
drag, startPoint x: 67, startPoint y: 146, endPoint x: 184, endPoint y: 131, distance: 117.6
